Goal: Check status

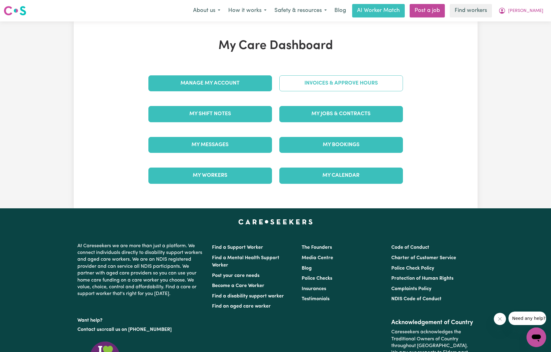
click at [334, 88] on link "Invoices & Approve Hours" at bounding box center [341, 83] width 124 height 16
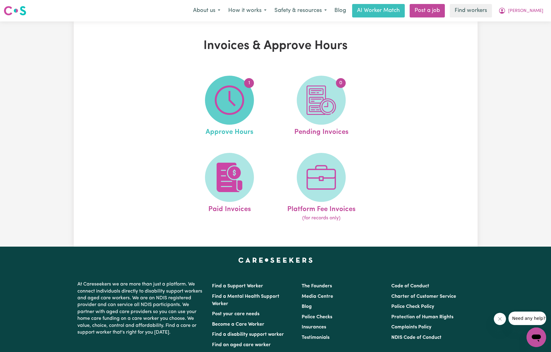
click at [247, 101] on span "1" at bounding box center [229, 100] width 49 height 49
